Goal: Share content

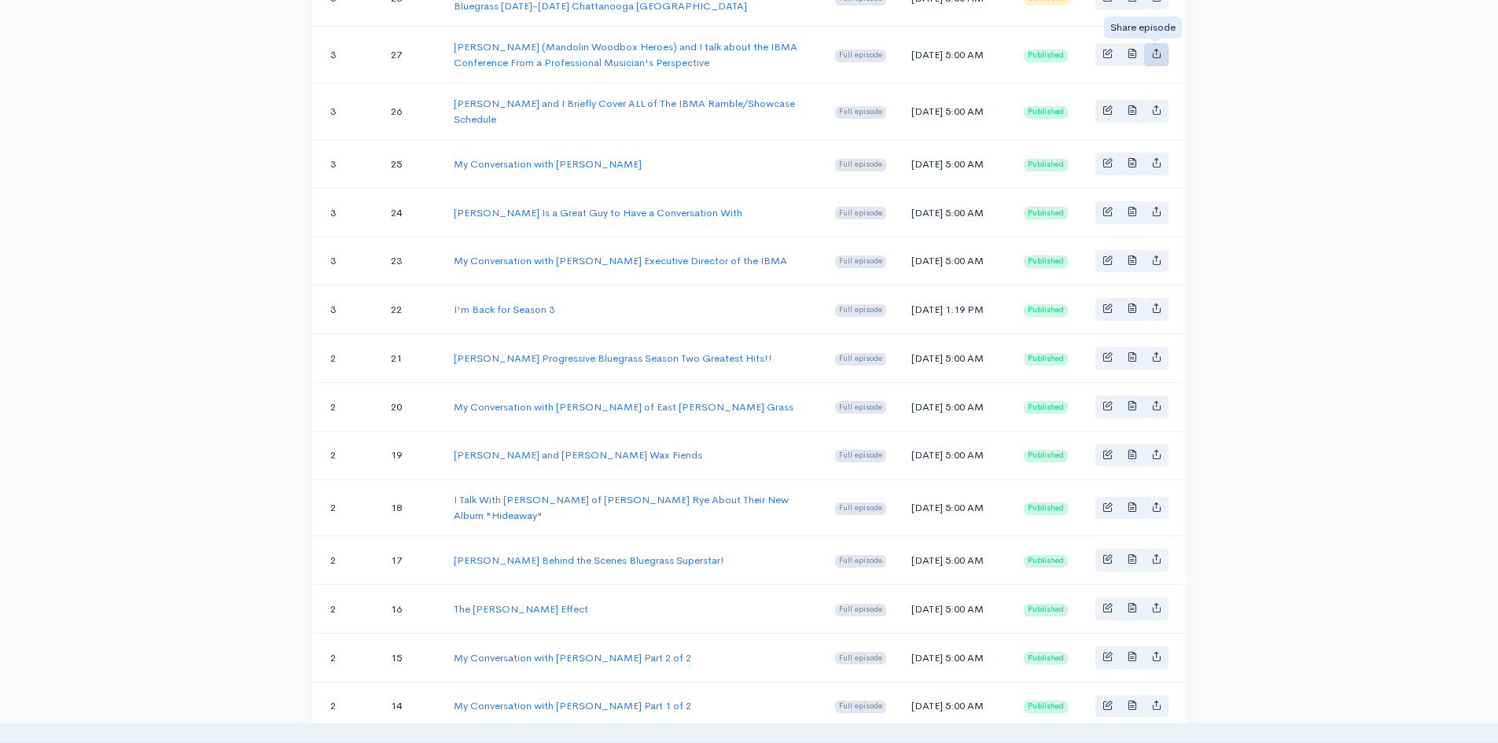
click at [1161, 60] on link "Basic example" at bounding box center [1156, 54] width 24 height 23
type input "[URL][DOMAIN_NAME][PERSON_NAME][PERSON_NAME]"
type input "[URL][DOMAIN_NAME][PERSON_NAME]"
type input "<iframe src='[URL][DOMAIN_NAME]' width='100%' height='190' frameborder='0' scro…"
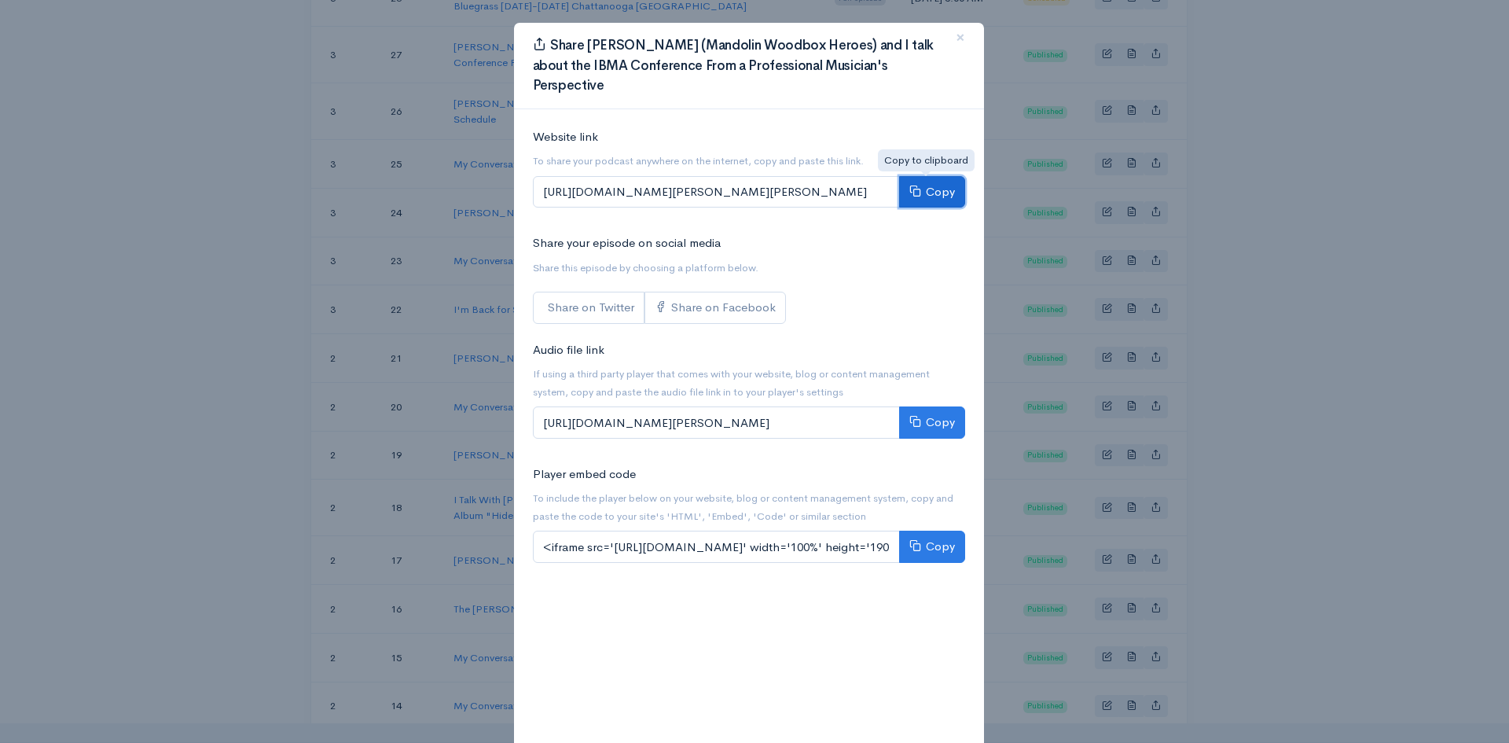
click at [943, 187] on button "Copy" at bounding box center [932, 192] width 66 height 32
drag, startPoint x: 939, startPoint y: 187, endPoint x: 602, endPoint y: 202, distance: 336.8
click at [939, 188] on button "Copy" at bounding box center [932, 192] width 66 height 32
drag, startPoint x: 950, startPoint y: 36, endPoint x: 911, endPoint y: 34, distance: 39.4
click at [956, 36] on span "×" at bounding box center [960, 37] width 9 height 23
